Goal: Transaction & Acquisition: Purchase product/service

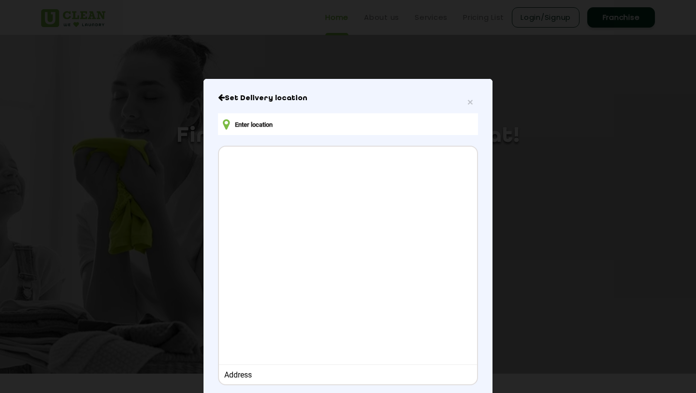
click at [345, 129] on input "text" at bounding box center [348, 124] width 260 height 22
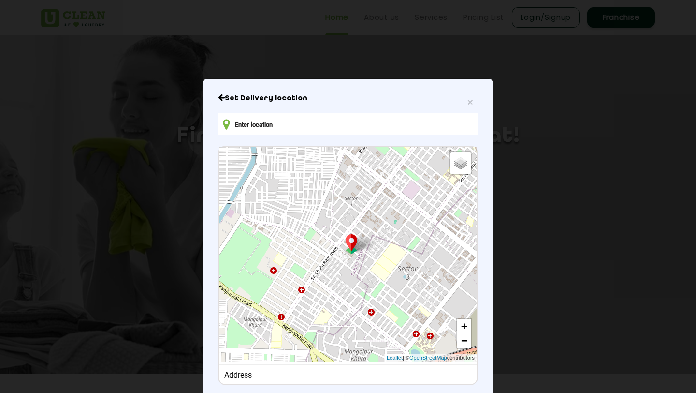
click at [316, 120] on input "text" at bounding box center [348, 124] width 260 height 22
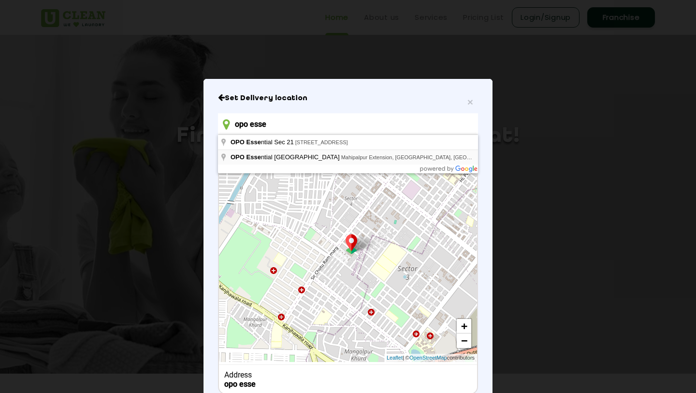
type input "OPO Essential [GEOGRAPHIC_DATA], [GEOGRAPHIC_DATA], [GEOGRAPHIC_DATA], [GEOGRAP…"
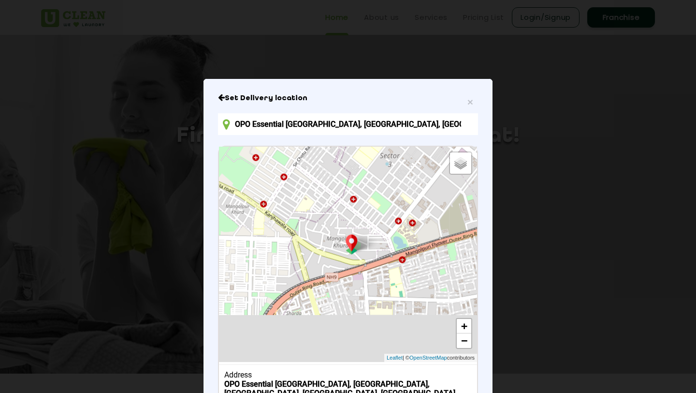
scroll to position [74, 0]
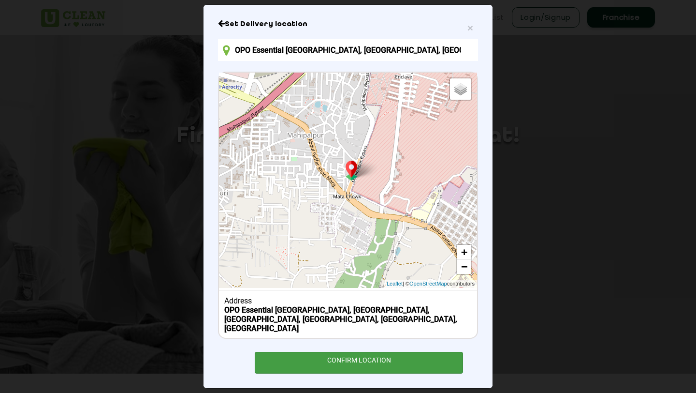
click at [353, 355] on div "CONFIRM LOCATION" at bounding box center [359, 362] width 208 height 22
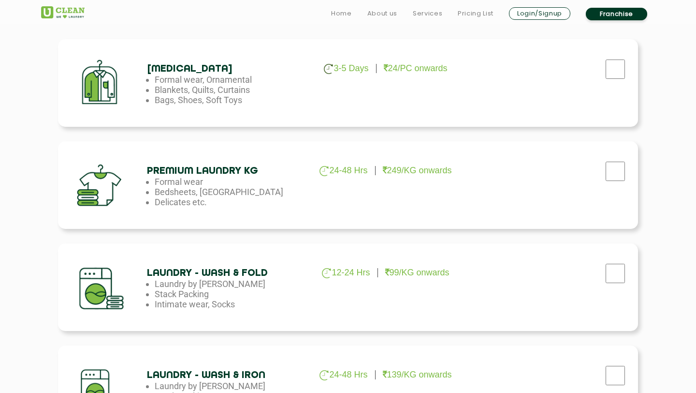
scroll to position [411, 0]
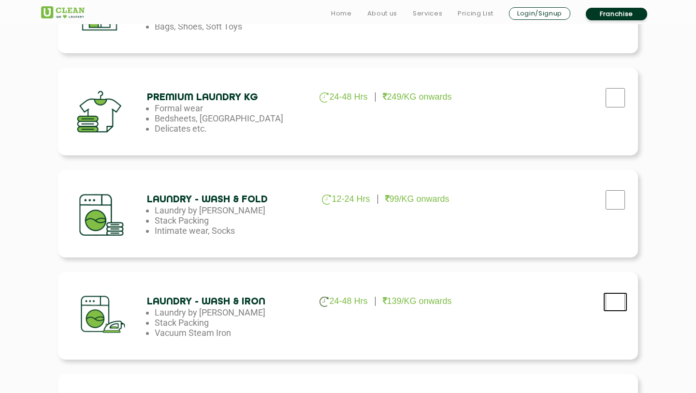
click at [615, 300] on input "checkbox" at bounding box center [615, 301] width 24 height 19
checkbox input "true"
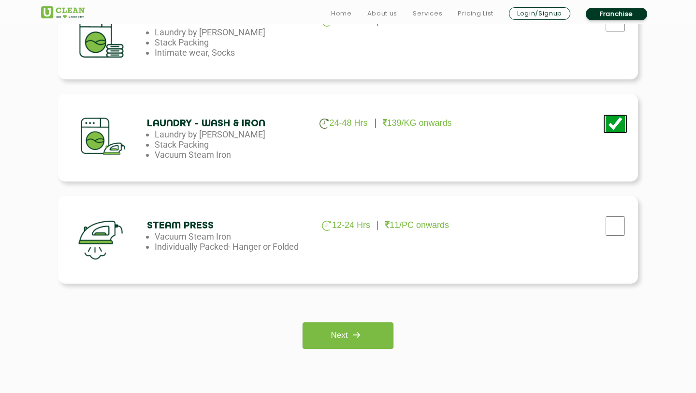
scroll to position [810, 0]
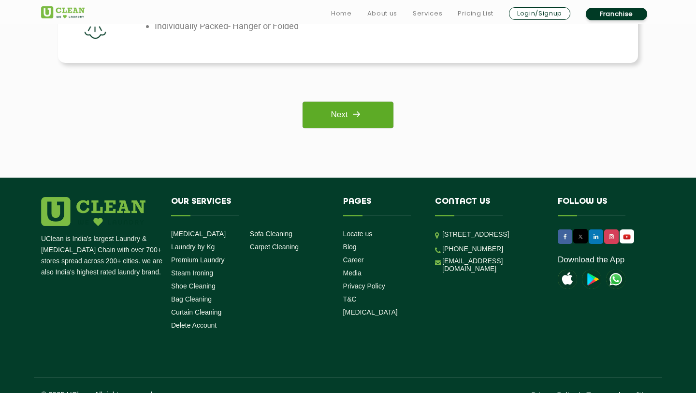
click at [374, 115] on link "Next" at bounding box center [348, 115] width 90 height 27
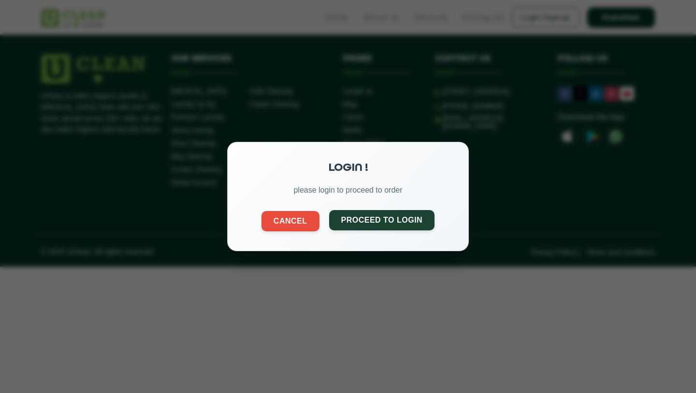
click at [362, 227] on button "Proceed to Login" at bounding box center [382, 220] width 106 height 20
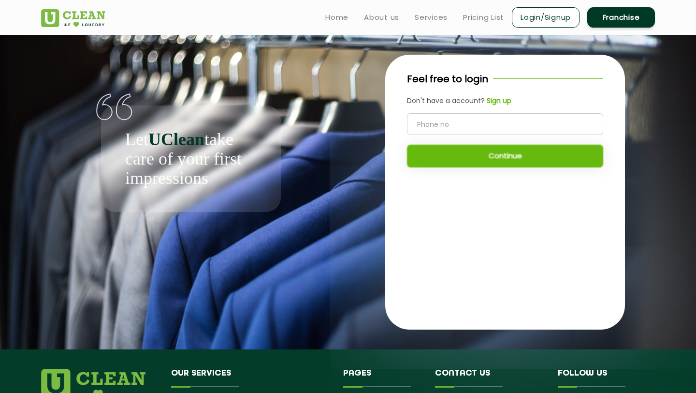
click at [443, 125] on input "tel" at bounding box center [505, 124] width 196 height 22
type input "7051146522"
click at [472, 147] on button "Continue" at bounding box center [505, 156] width 196 height 23
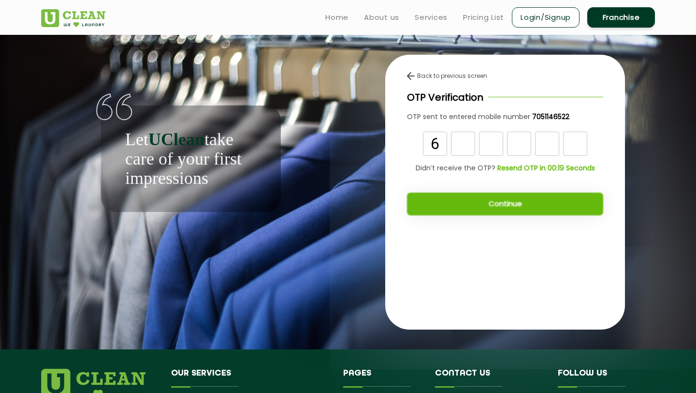
type input "6"
type input "1"
type input "5"
type input "1"
type input "4"
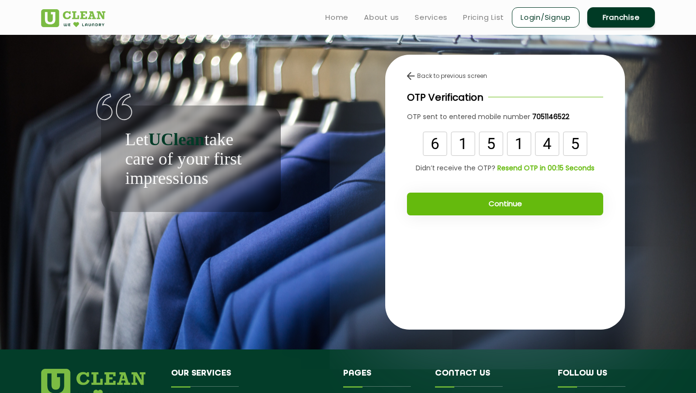
type input "5"
click at [522, 195] on button "Continue" at bounding box center [505, 203] width 196 height 23
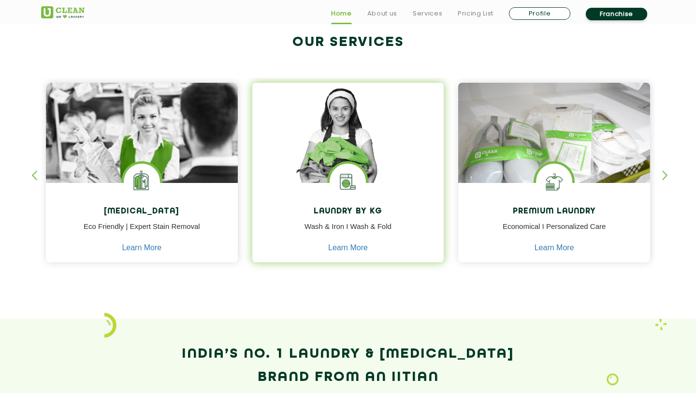
scroll to position [399, 0]
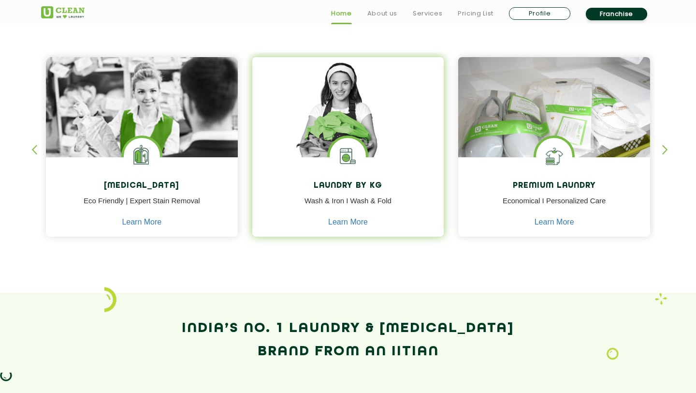
click at [349, 150] on img at bounding box center [348, 156] width 36 height 36
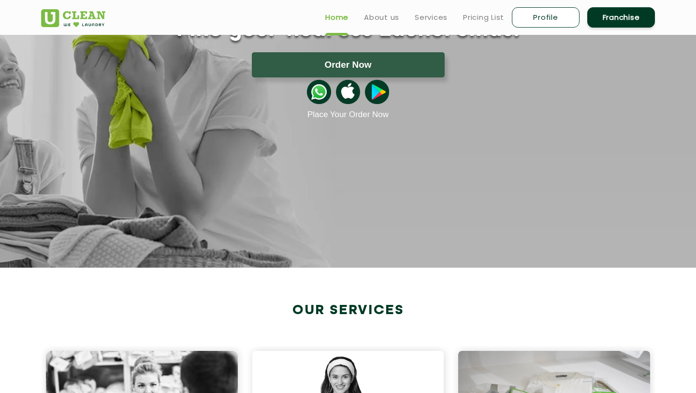
scroll to position [0, 0]
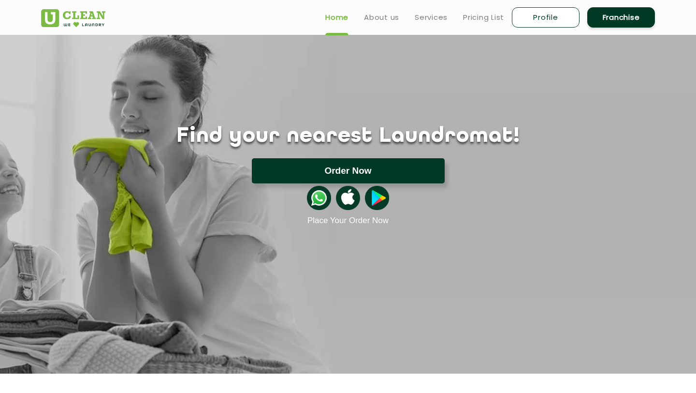
click at [358, 167] on button "Order Now" at bounding box center [348, 170] width 193 height 25
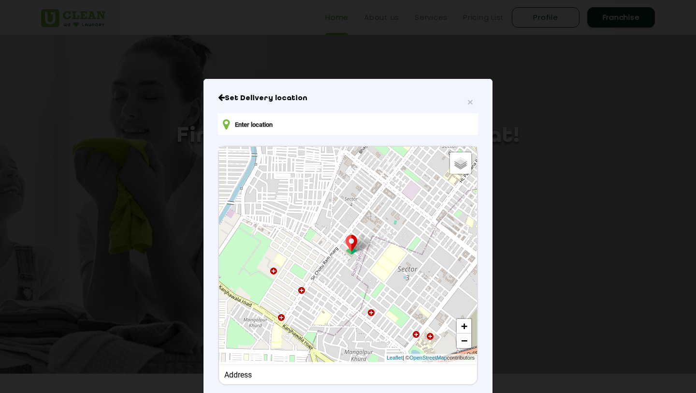
type input "H5XW+RHW, Chanakyapuri, New Delhi, Delhi 110021, India"
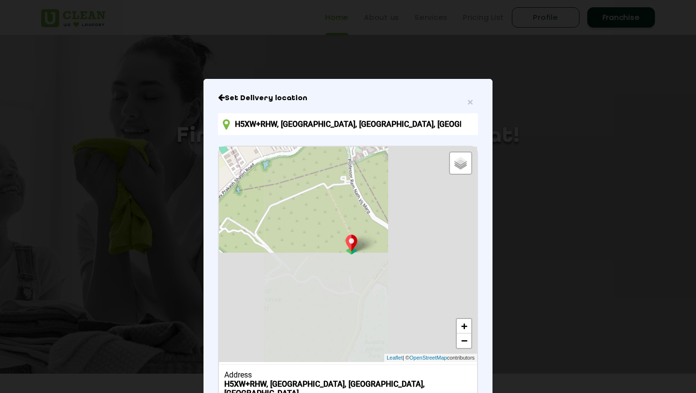
click at [553, 15] on div "× Set Delivery location H5XW+RHW, Chanakyapuri, New Delhi, Delhi 110021, India …" at bounding box center [348, 196] width 696 height 393
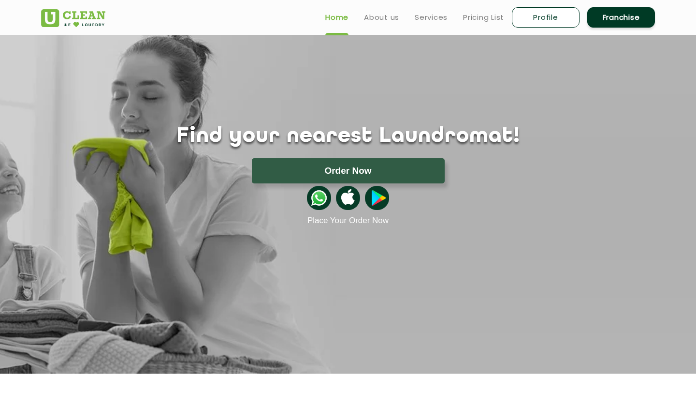
click at [564, 11] on link "Profile" at bounding box center [546, 17] width 68 height 20
select select
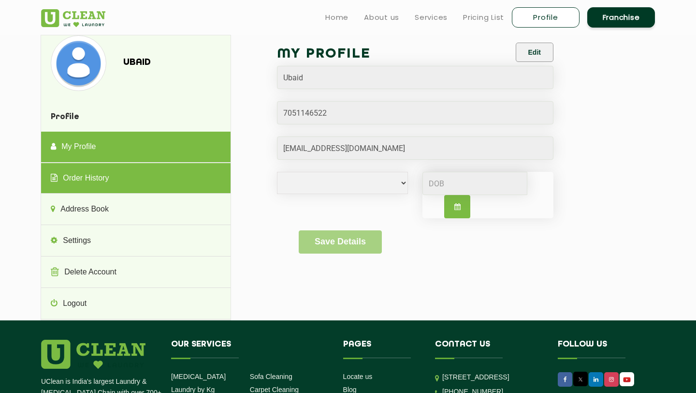
click at [117, 185] on link "Order History" at bounding box center [135, 178] width 189 height 31
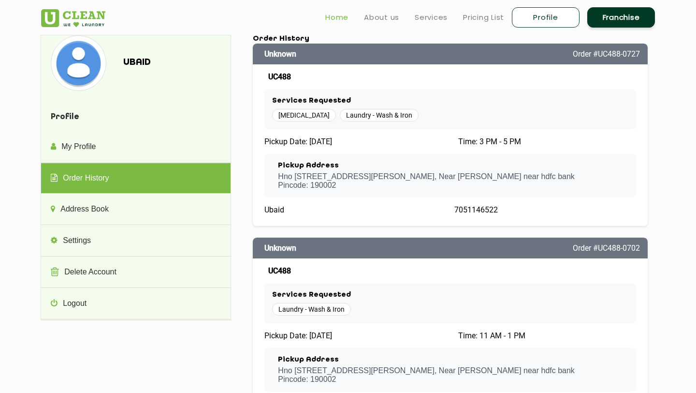
click at [334, 19] on link "Home" at bounding box center [336, 18] width 23 height 12
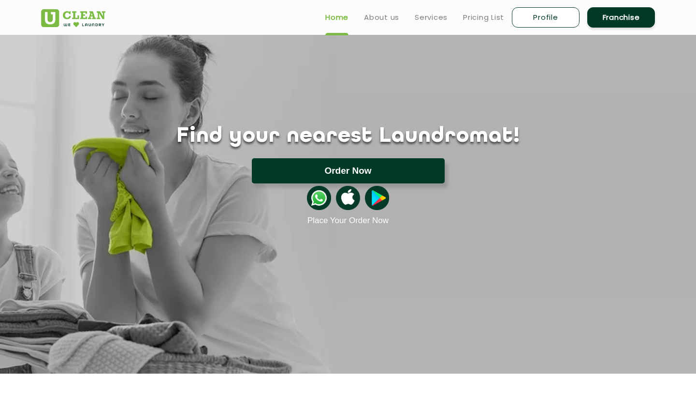
click at [349, 170] on button "Order Now" at bounding box center [348, 170] width 193 height 25
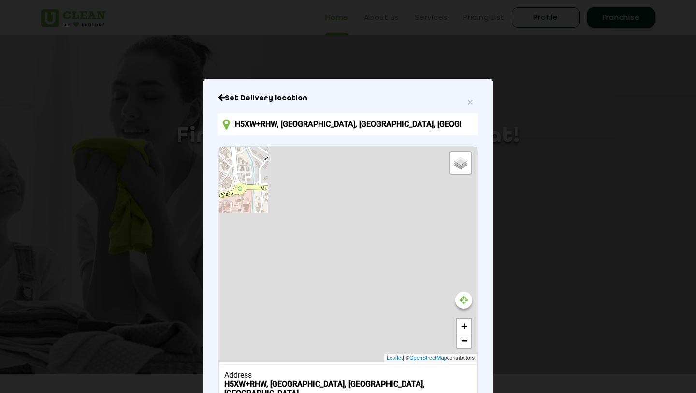
click at [350, 126] on input "H5XW+RHW, Chanakyapuri, New Delhi, Delhi 110021, India" at bounding box center [348, 124] width 260 height 22
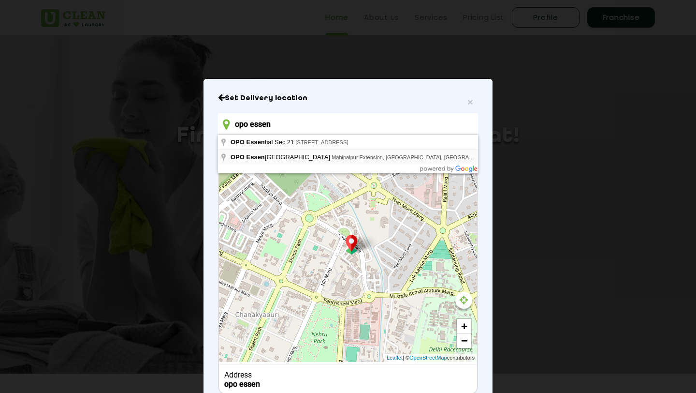
type input "OPO Essential [GEOGRAPHIC_DATA], [GEOGRAPHIC_DATA], [GEOGRAPHIC_DATA], [GEOGRAP…"
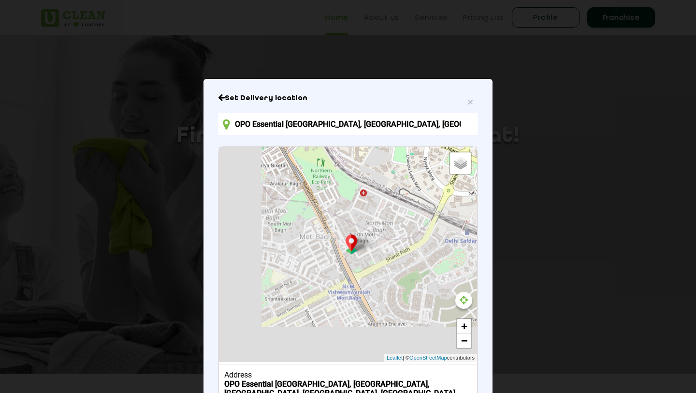
scroll to position [74, 0]
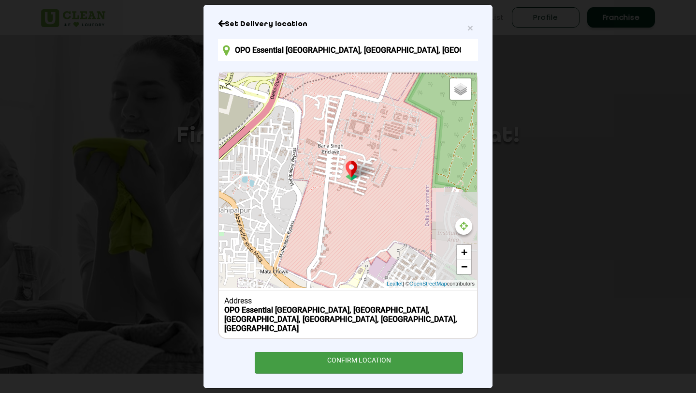
click at [353, 354] on div "CONFIRM LOCATION" at bounding box center [359, 362] width 208 height 22
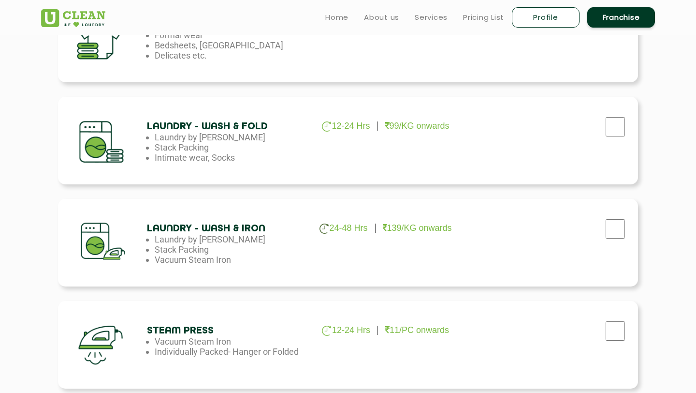
scroll to position [482, 0]
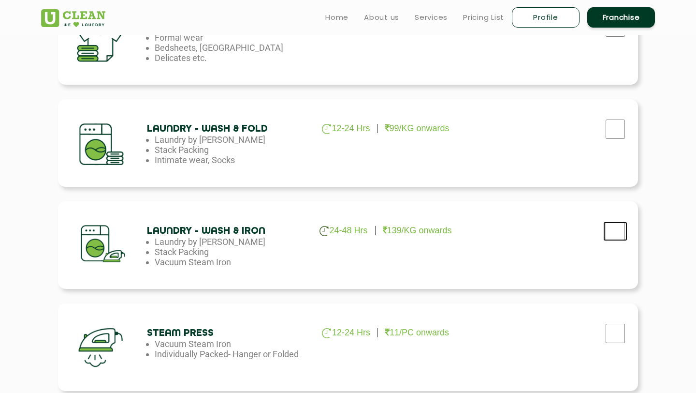
click at [621, 231] on input "checkbox" at bounding box center [615, 230] width 24 height 19
checkbox input "true"
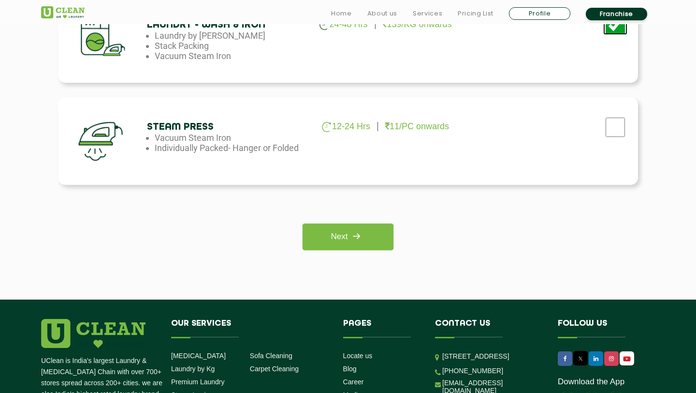
scroll to position [712, 0]
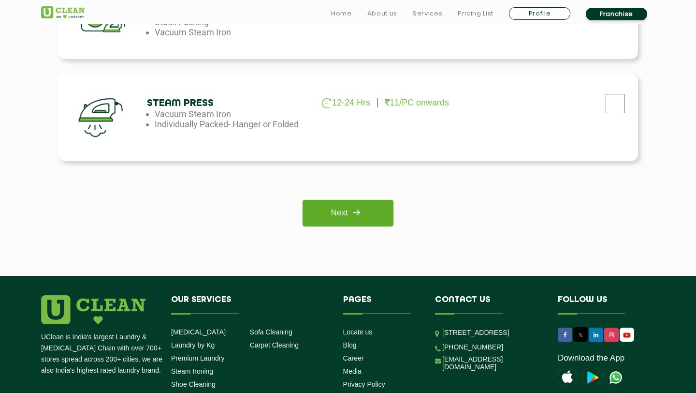
click at [325, 210] on link "Next" at bounding box center [348, 213] width 90 height 27
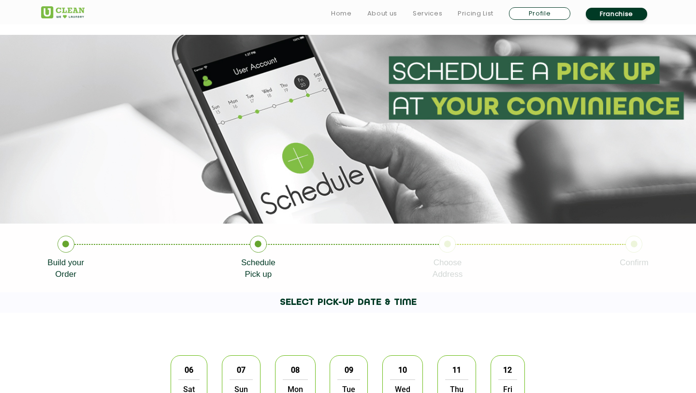
scroll to position [101, 0]
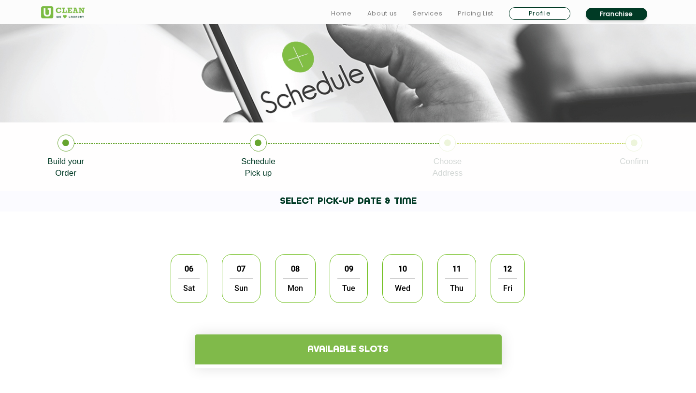
click at [200, 274] on div "06 Sat" at bounding box center [189, 278] width 37 height 49
click at [254, 353] on h4 "Available slots" at bounding box center [348, 349] width 307 height 30
click at [269, 356] on h4 "Available slots" at bounding box center [348, 349] width 307 height 30
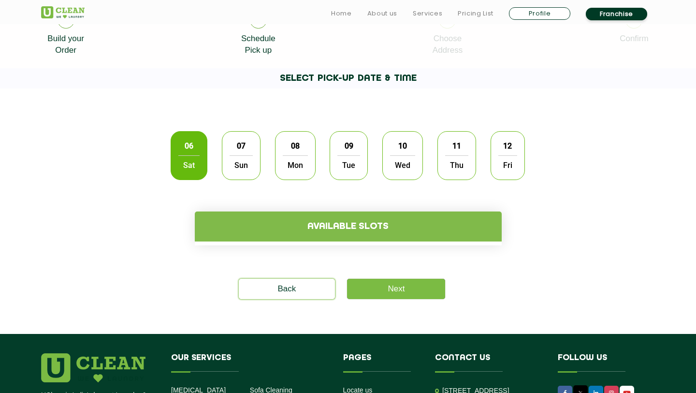
scroll to position [224, 0]
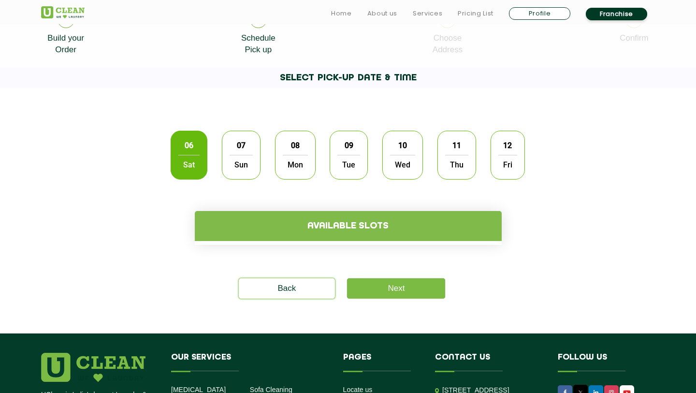
click at [243, 161] on span "Sun" at bounding box center [241, 164] width 23 height 19
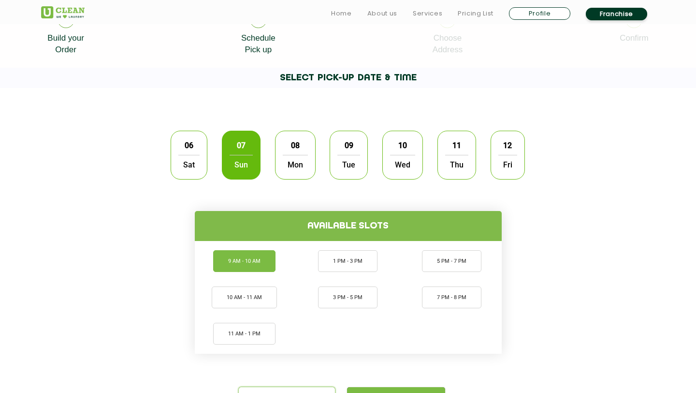
click at [247, 258] on li "9 AM - 10 AM" at bounding box center [244, 261] width 62 height 22
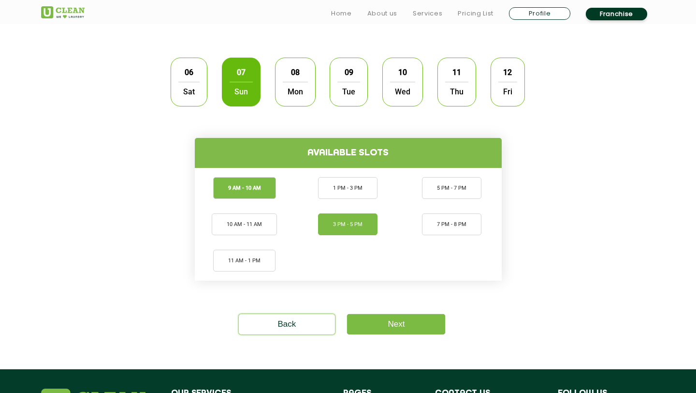
scroll to position [320, 0]
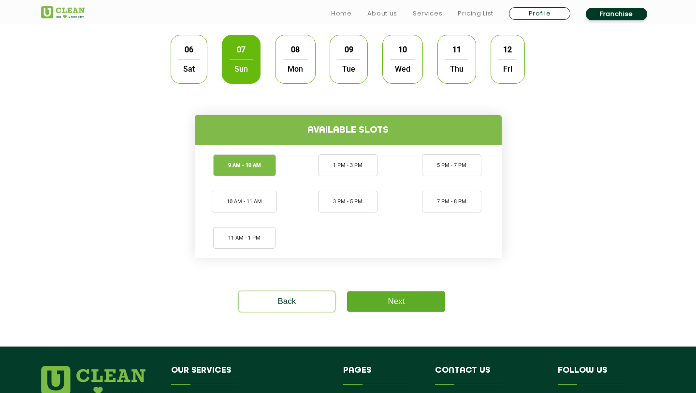
click at [379, 291] on link "Next" at bounding box center [396, 301] width 98 height 20
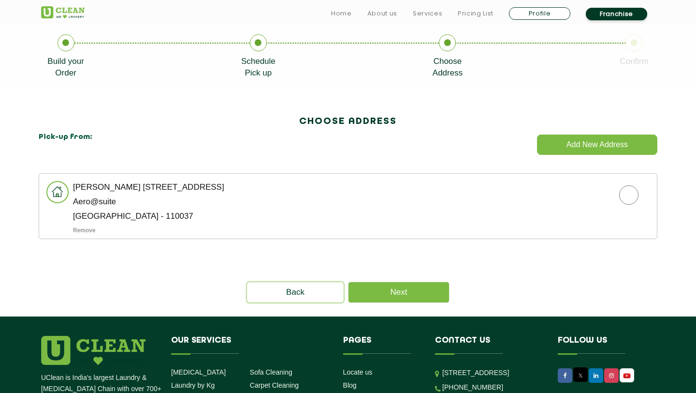
scroll to position [202, 0]
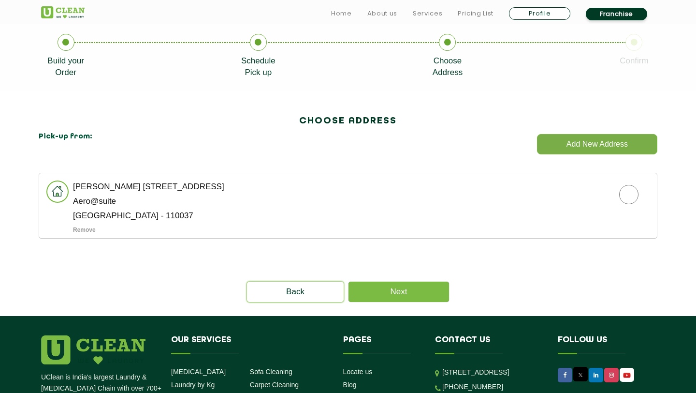
click at [581, 147] on button "Add New Address" at bounding box center [597, 144] width 120 height 20
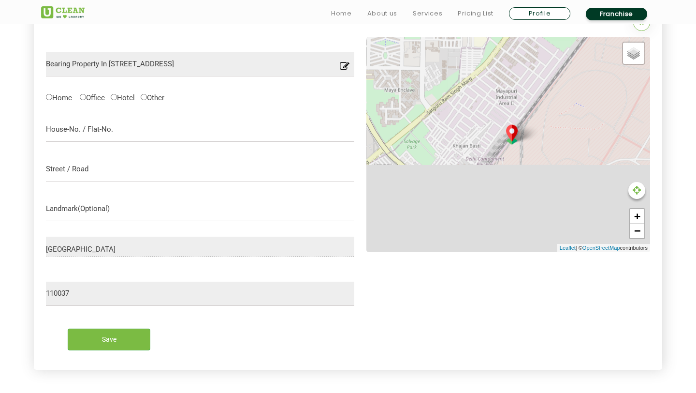
scroll to position [450, 0]
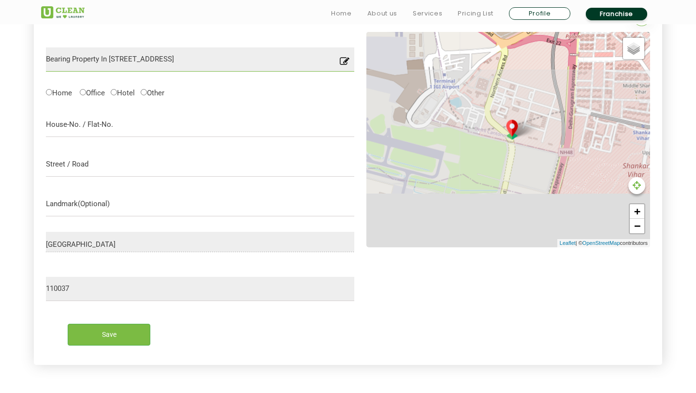
click at [312, 57] on input "Bearing Property In Khasra No.867/2, Tehsil Vasant Vihar, Mahipalpur Extension,…" at bounding box center [200, 59] width 308 height 24
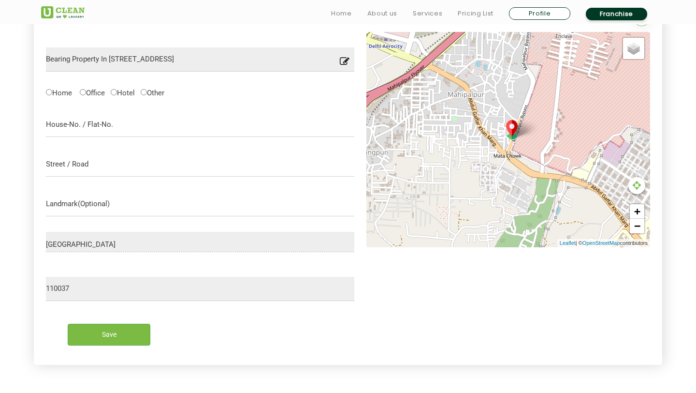
click at [346, 63] on icon at bounding box center [345, 64] width 10 height 15
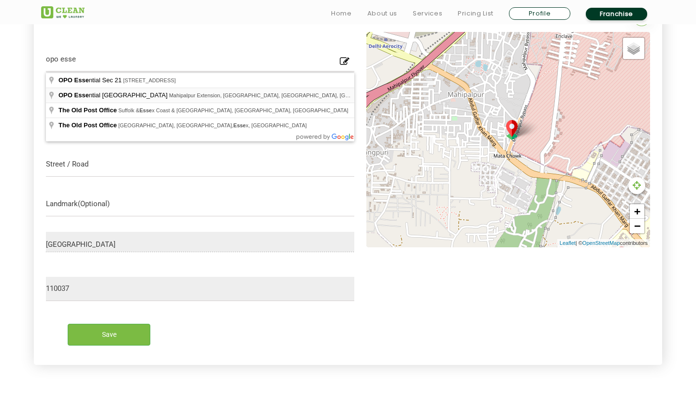
type input "OPO Essential [GEOGRAPHIC_DATA], [GEOGRAPHIC_DATA], [GEOGRAPHIC_DATA], [GEOGRAP…"
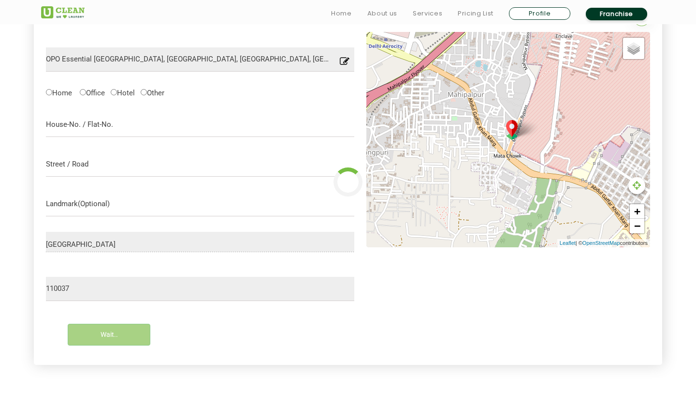
type input "Save"
click at [121, 91] on label "Hotel" at bounding box center [123, 92] width 24 height 10
click at [117, 91] on input "Hotel" at bounding box center [114, 92] width 6 height 6
radio input "true"
click at [120, 124] on input "text" at bounding box center [200, 125] width 308 height 24
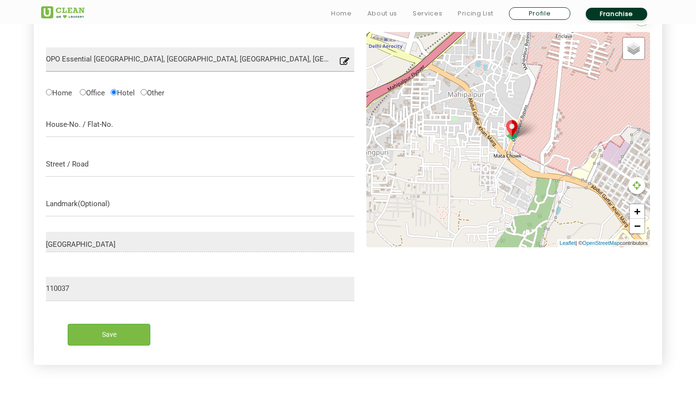
click at [317, 58] on input "OPO Essential [GEOGRAPHIC_DATA], [GEOGRAPHIC_DATA], [GEOGRAPHIC_DATA], [GEOGRAP…" at bounding box center [200, 59] width 308 height 24
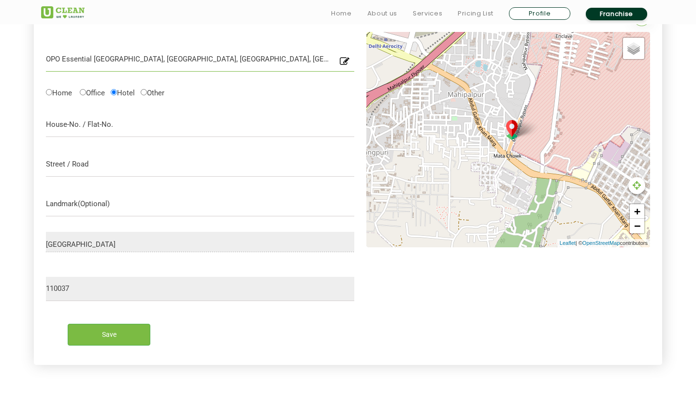
drag, startPoint x: 324, startPoint y: 60, endPoint x: 362, endPoint y: 89, distance: 48.0
click at [362, 89] on div "OPO Essential Delhi Airport, Mahipalpur Extension, Mahipalpur, New Delhi, Delhi…" at bounding box center [348, 192] width 604 height 321
click at [191, 164] on input "text" at bounding box center [200, 164] width 308 height 24
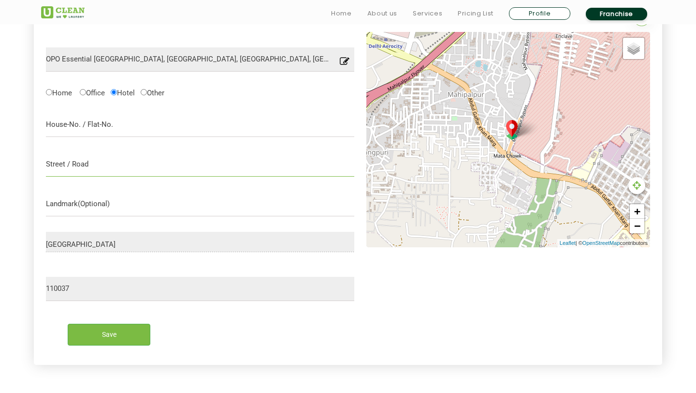
paste input "OPO Essential [GEOGRAPHIC_DATA], [GEOGRAPHIC_DATA], [GEOGRAPHIC_DATA], [GEOGRAP…"
type input "OPO Essential [GEOGRAPHIC_DATA], [GEOGRAPHIC_DATA], [GEOGRAPHIC_DATA], [GEOGRAP…"
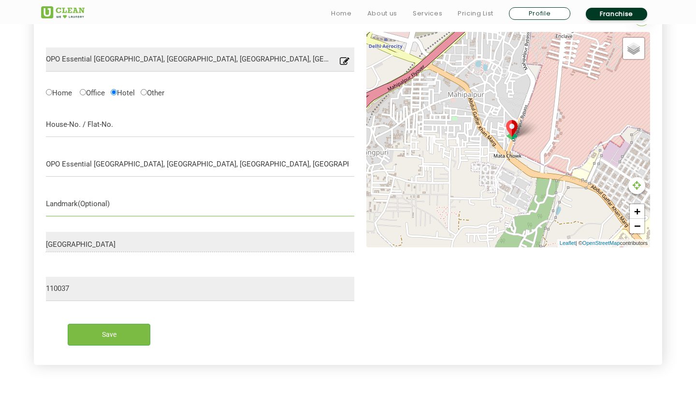
click at [157, 204] on input "text" at bounding box center [200, 204] width 308 height 24
paste input "OPO Essential [GEOGRAPHIC_DATA], [GEOGRAPHIC_DATA], [GEOGRAPHIC_DATA], [GEOGRAP…"
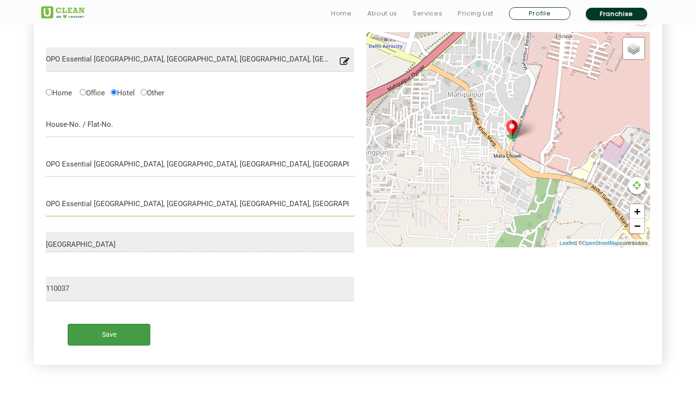
type input "OPO Essential [GEOGRAPHIC_DATA], [GEOGRAPHIC_DATA], [GEOGRAPHIC_DATA], [GEOGRAP…"
click at [134, 345] on input "Save" at bounding box center [109, 334] width 83 height 22
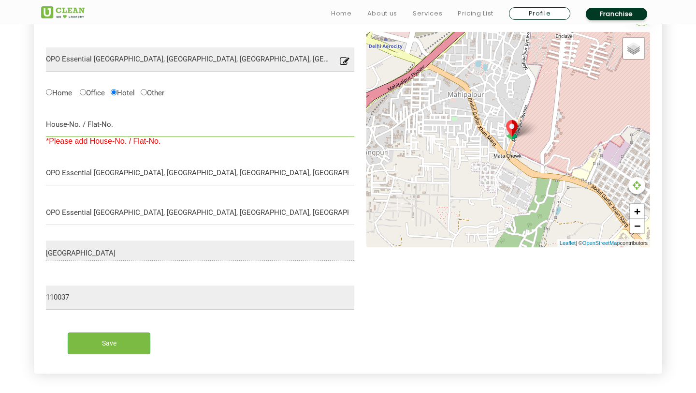
click at [110, 124] on input "text" at bounding box center [200, 125] width 308 height 24
paste input "OPO Essential [GEOGRAPHIC_DATA], [GEOGRAPHIC_DATA], [GEOGRAPHIC_DATA], [GEOGRAP…"
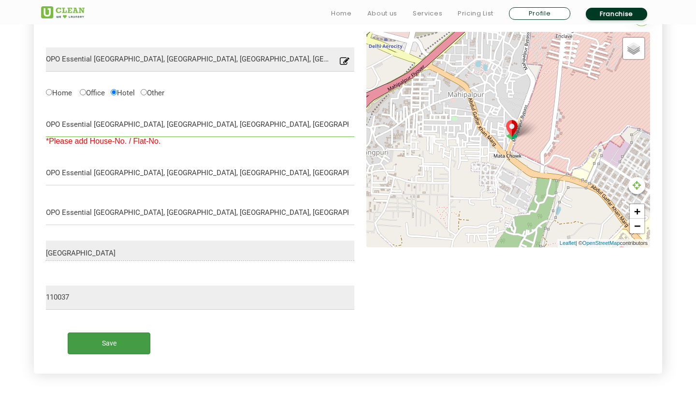
type input "OPO Essential [GEOGRAPHIC_DATA], [GEOGRAPHIC_DATA], [GEOGRAPHIC_DATA], [GEOGRAP…"
click at [131, 348] on input "Save" at bounding box center [109, 343] width 83 height 22
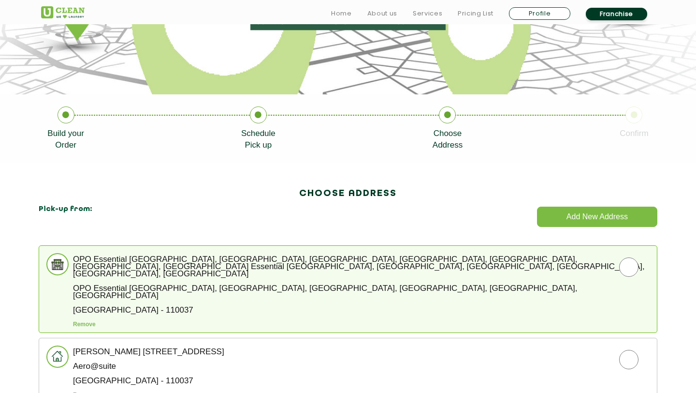
scroll to position [222, 0]
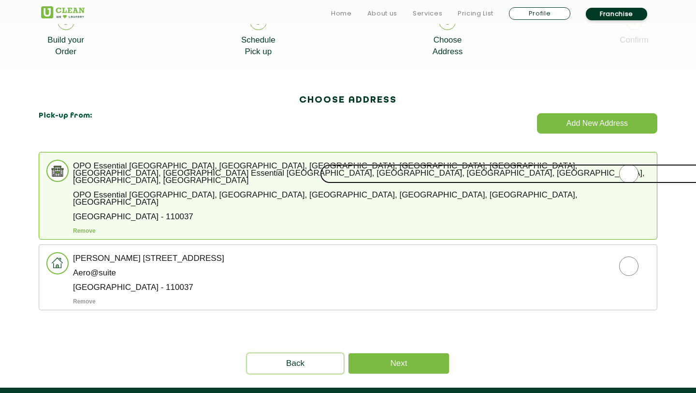
click at [627, 179] on input "radio" at bounding box center [629, 173] width 618 height 19
radio input "true"
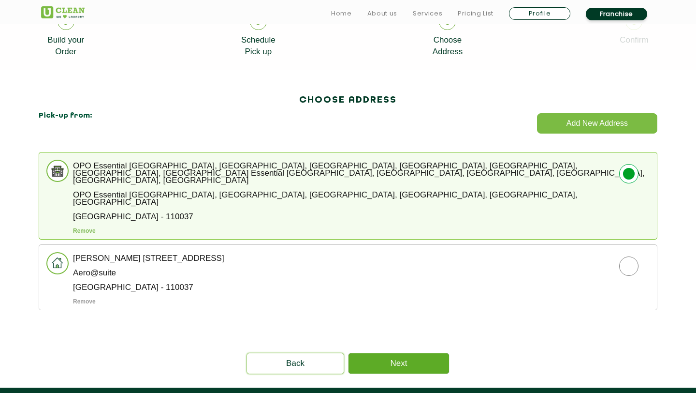
click at [406, 353] on link "Next" at bounding box center [399, 363] width 101 height 20
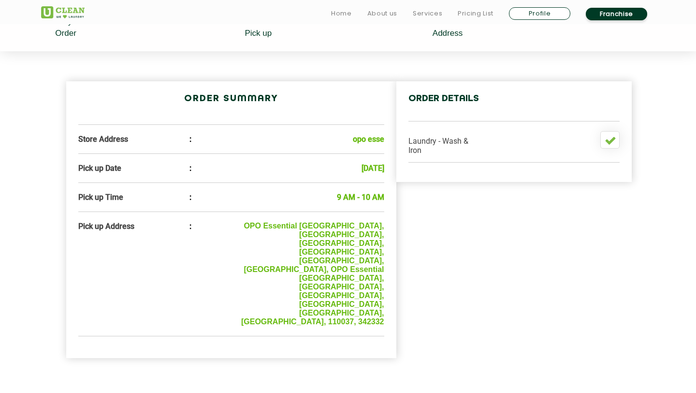
scroll to position [249, 0]
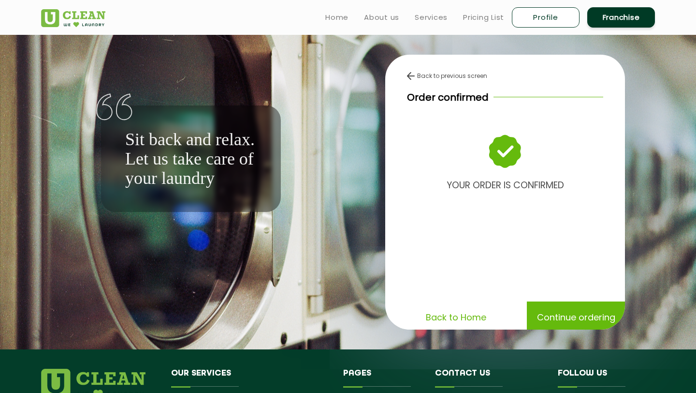
click at [570, 309] on p "Continue ordering" at bounding box center [576, 316] width 78 height 17
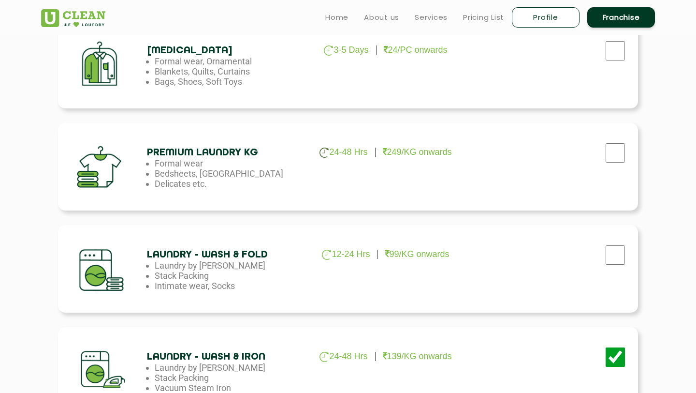
scroll to position [341, 0]
